Goal: Communication & Community: Ask a question

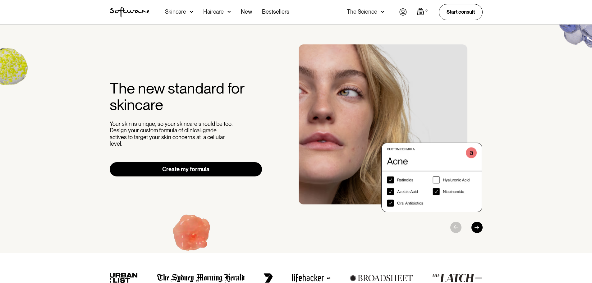
click at [401, 11] on img at bounding box center [402, 11] width 7 height 7
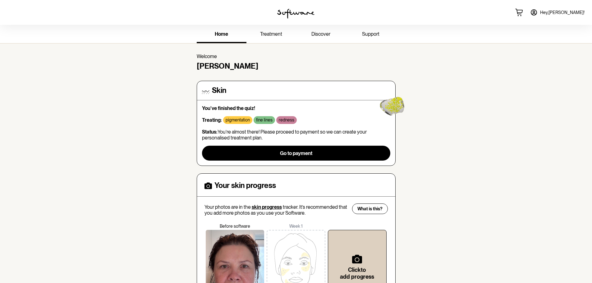
click at [373, 34] on span "support" at bounding box center [370, 34] width 17 height 6
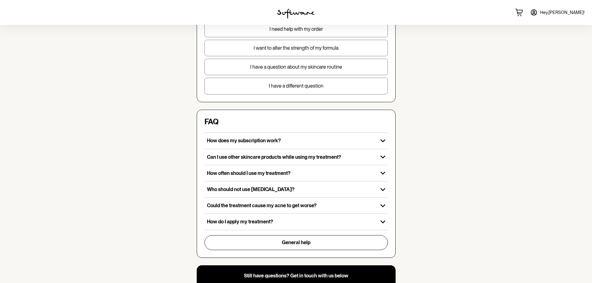
scroll to position [124, 0]
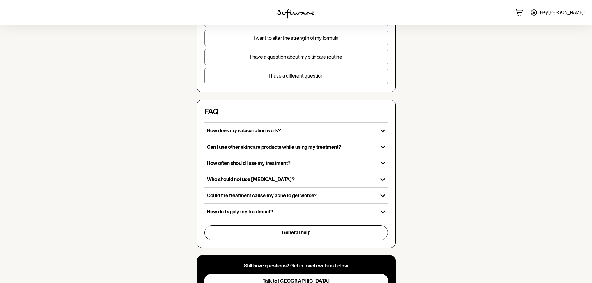
click at [307, 77] on p "I have a different question" at bounding box center [296, 76] width 183 height 6
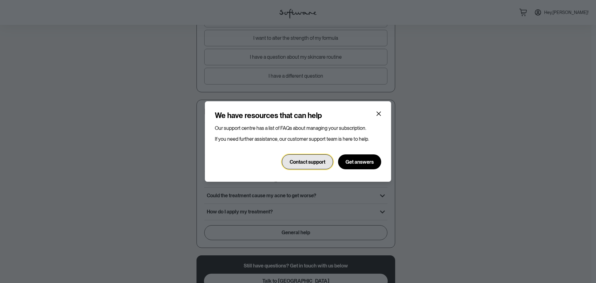
click at [309, 164] on span "Contact support" at bounding box center [308, 162] width 36 height 6
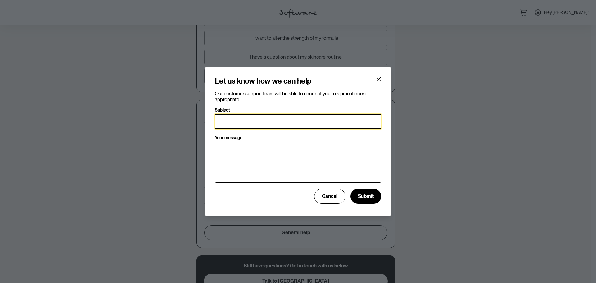
click at [253, 120] on input "Subject" at bounding box center [298, 121] width 166 height 15
type input "Re-subscription"
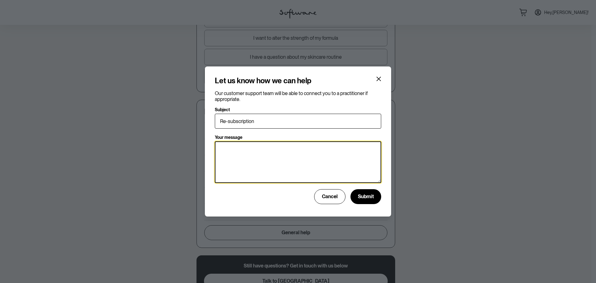
click at [239, 149] on textarea "Your message" at bounding box center [298, 162] width 166 height 42
type textarea "H"
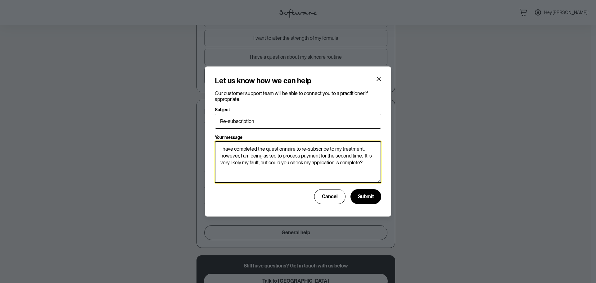
click at [359, 162] on textarea "I have completed the questionnaire to re-subscribe to my treatment, however, I …" at bounding box center [298, 162] width 166 height 42
type textarea "I have completed the questionnaire to re-subscribe to my treatment, however, I …"
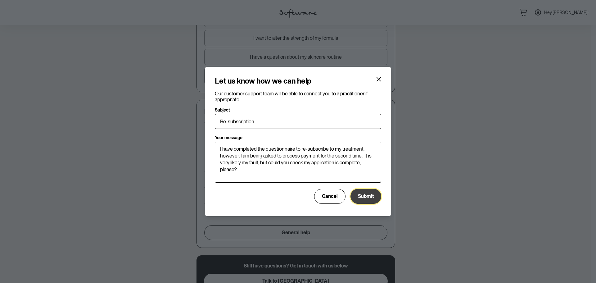
click at [365, 195] on span "Submit" at bounding box center [366, 196] width 16 height 6
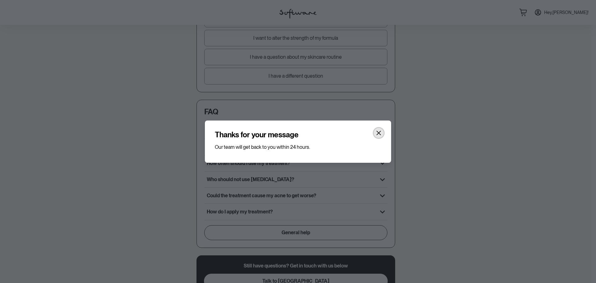
drag, startPoint x: 379, startPoint y: 131, endPoint x: 382, endPoint y: 128, distance: 4.2
click at [379, 131] on icon "Close" at bounding box center [378, 132] width 5 height 5
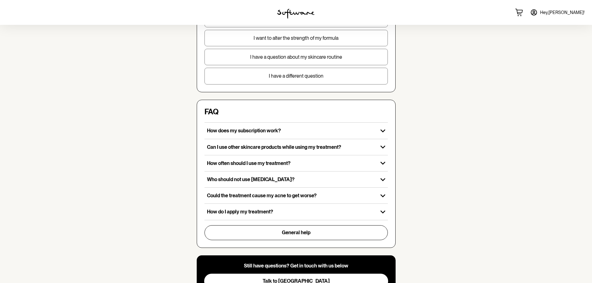
click at [299, 13] on img at bounding box center [295, 14] width 37 height 10
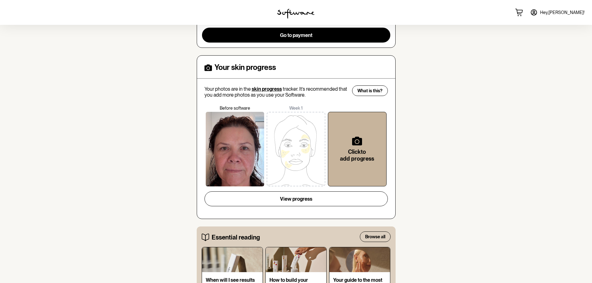
scroll to position [31, 0]
